Goal: Task Accomplishment & Management: Complete application form

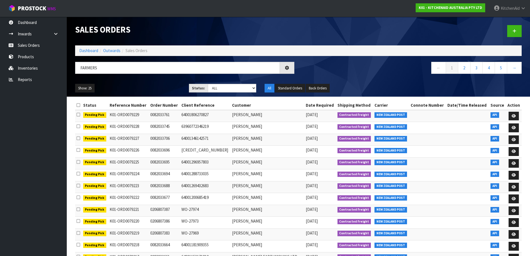
type input "FARMERS"
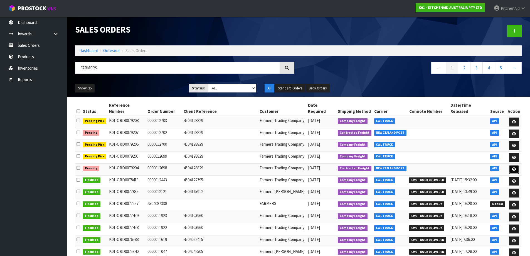
click at [512, 167] on icon at bounding box center [514, 169] width 4 height 4
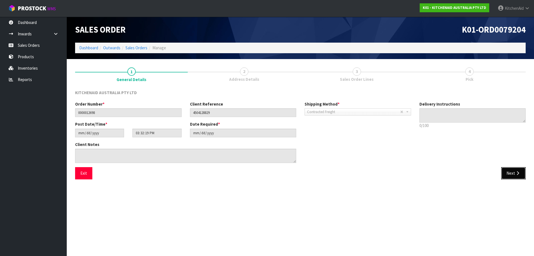
click at [521, 173] on button "Next" at bounding box center [513, 173] width 24 height 12
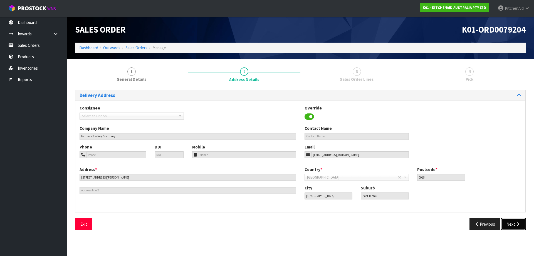
click at [515, 228] on button "Next" at bounding box center [513, 224] width 24 height 12
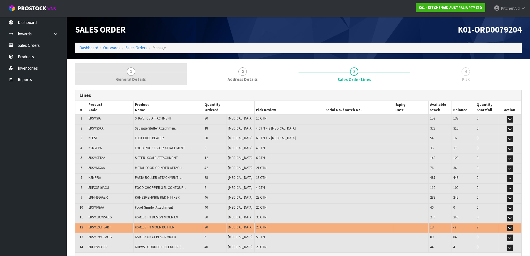
click at [133, 72] on span "1" at bounding box center [131, 71] width 8 height 8
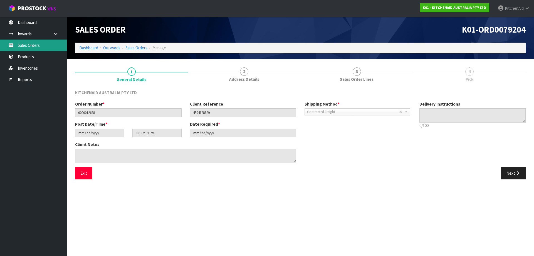
click at [33, 43] on link "Sales Orders" at bounding box center [33, 44] width 67 height 11
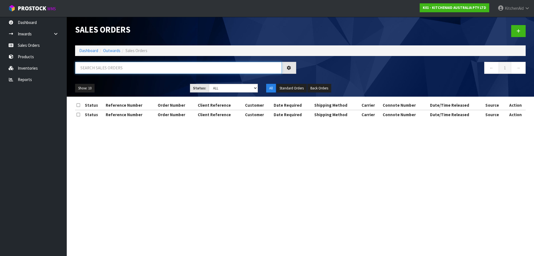
click at [186, 69] on input "text" at bounding box center [178, 68] width 207 height 12
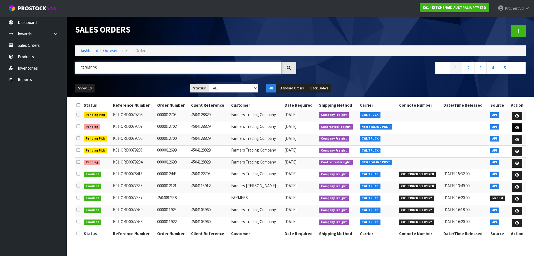
type input "FARMERS"
click at [519, 129] on link at bounding box center [517, 127] width 10 height 9
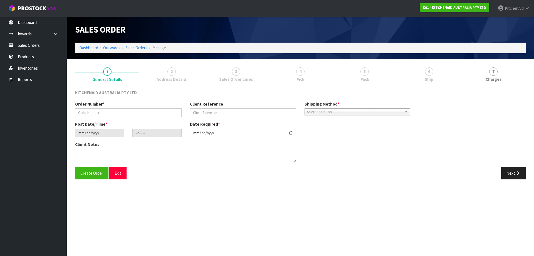
type input "0000012702"
type input "4504128829"
type input "[DATE]"
type input "15:32:40.000"
type input "[DATE]"
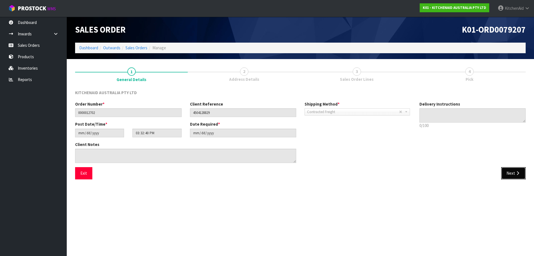
click at [516, 174] on icon "button" at bounding box center [517, 173] width 5 height 4
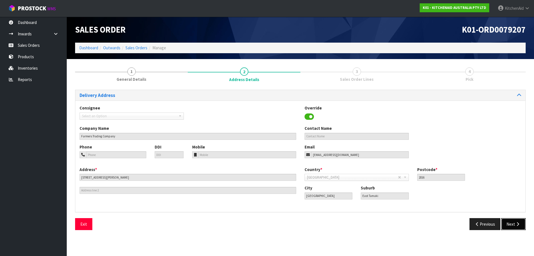
click at [513, 229] on button "Next" at bounding box center [513, 224] width 24 height 12
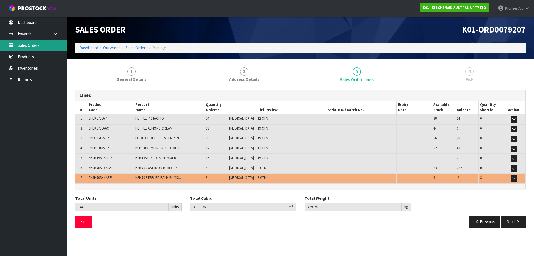
click at [40, 44] on link "Sales Orders" at bounding box center [33, 44] width 67 height 11
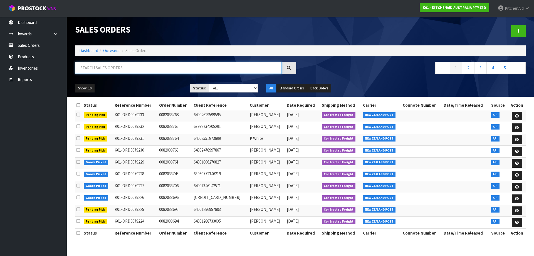
click at [123, 68] on input "text" at bounding box center [178, 68] width 207 height 12
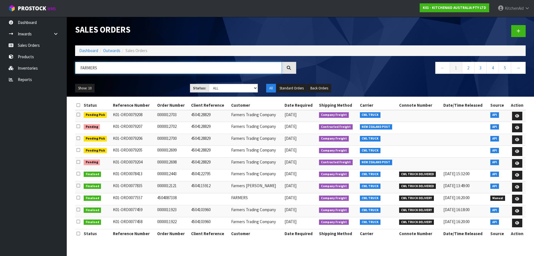
type input "FARMERS"
drag, startPoint x: 73, startPoint y: 68, endPoint x: 62, endPoint y: 69, distance: 11.4
click at [62, 68] on body "Toggle navigation ProStock WMS K01 - KITCHENAID AUSTRALIA PTY LTD [GEOGRAPHIC_D…" at bounding box center [267, 128] width 534 height 256
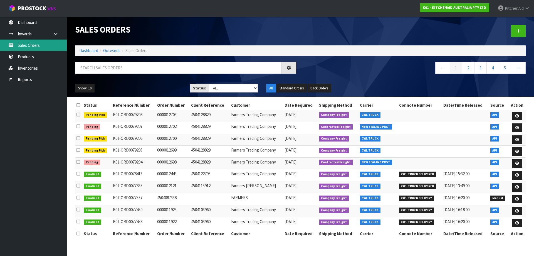
click at [38, 46] on link "Sales Orders" at bounding box center [33, 44] width 67 height 11
